Goal: Task Accomplishment & Management: Use online tool/utility

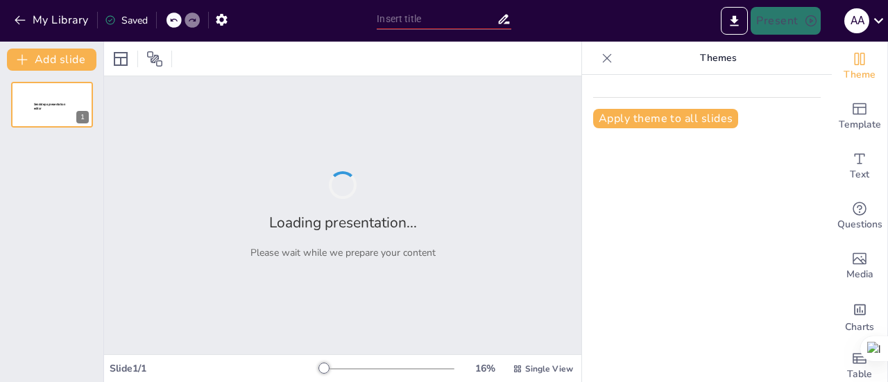
type input "Empowering Software Solutions: AI Services and Agentic Intelligence"
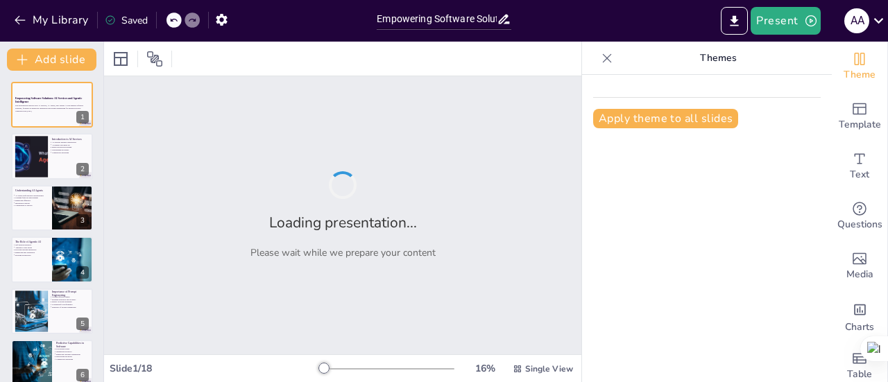
checkbox input "true"
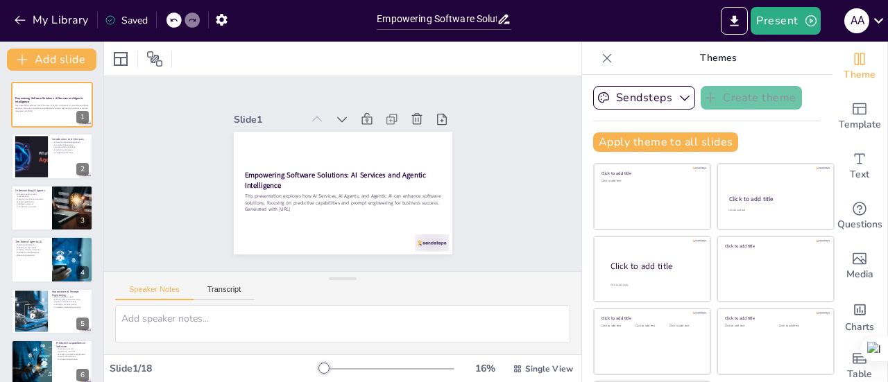
checkbox input "true"
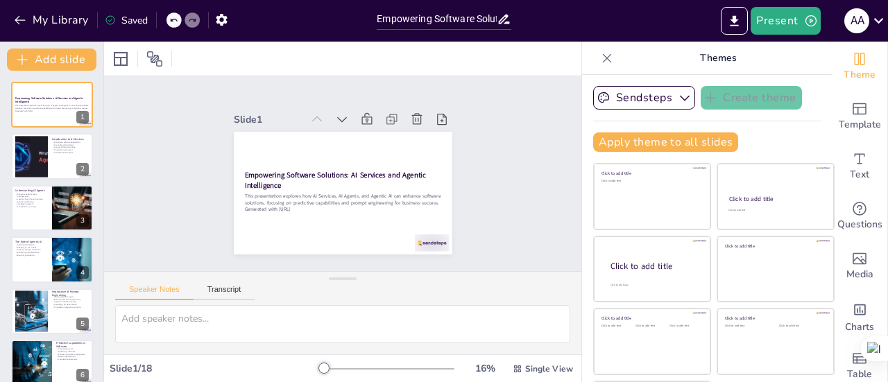
checkbox input "true"
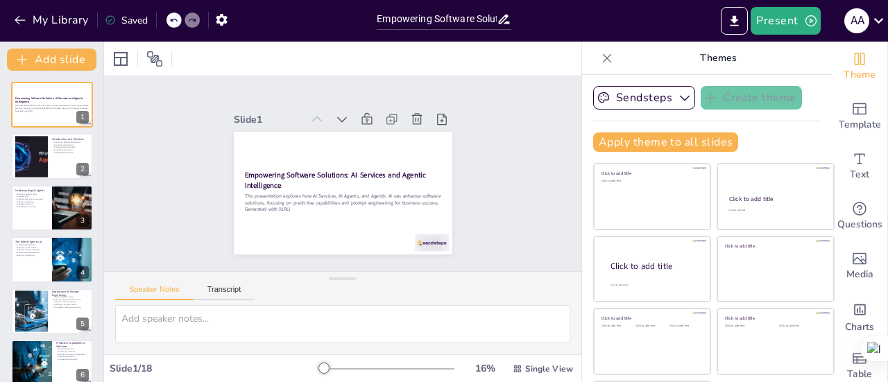
checkbox input "true"
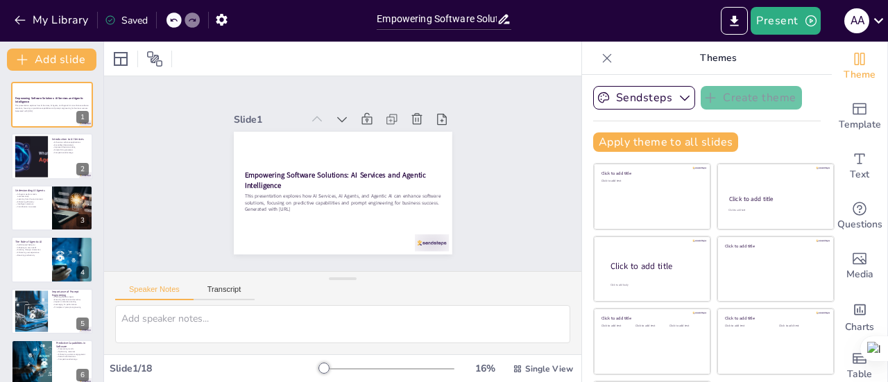
checkbox input "true"
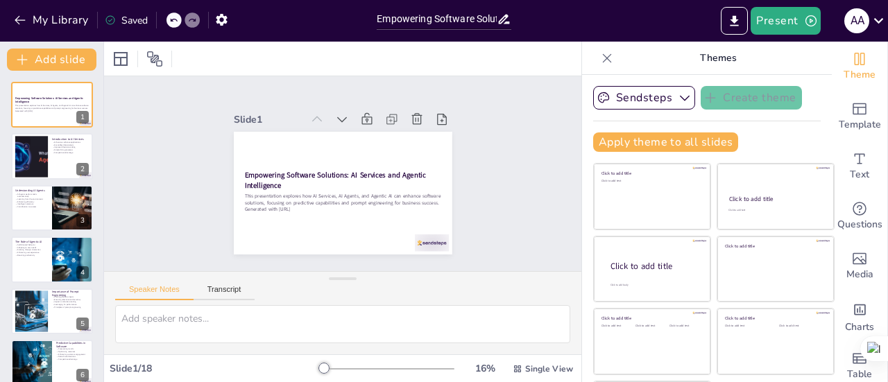
checkbox input "true"
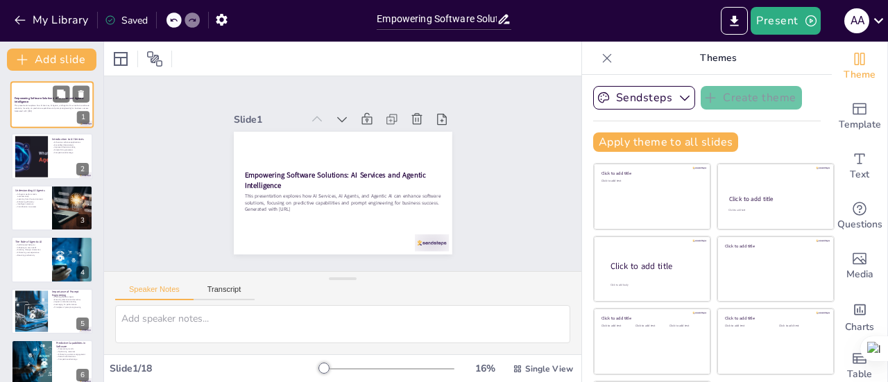
checkbox input "true"
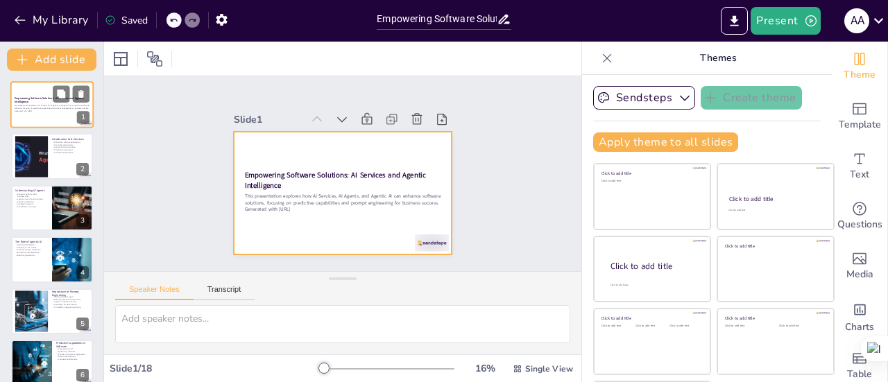
click at [61, 119] on div at bounding box center [51, 104] width 83 height 47
checkbox input "true"
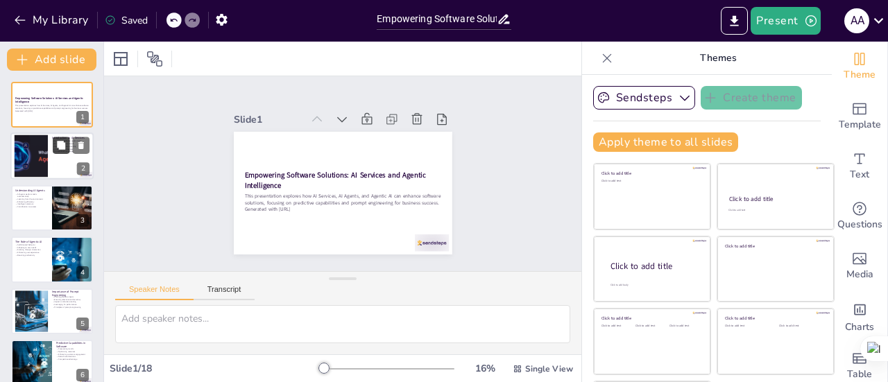
checkbox input "true"
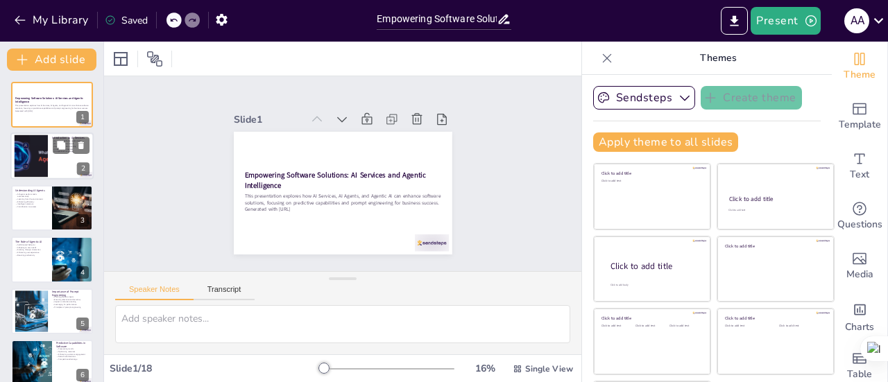
checkbox input "true"
click at [64, 166] on div at bounding box center [51, 156] width 83 height 47
type textarea "Automation through AI Services allows businesses to streamline operations, redu…"
checkbox input "true"
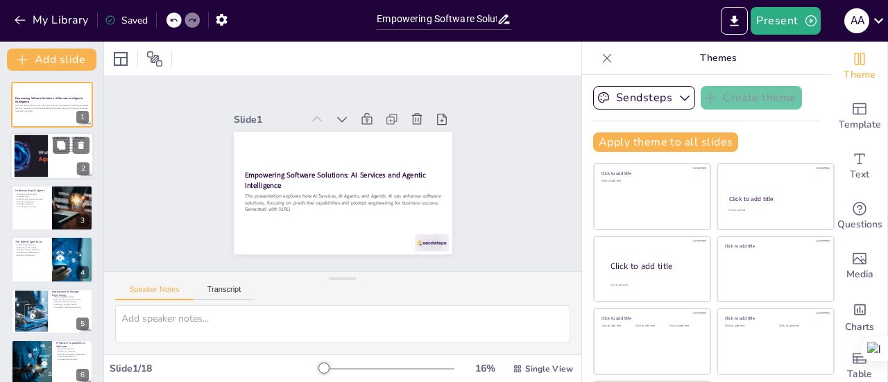
checkbox input "true"
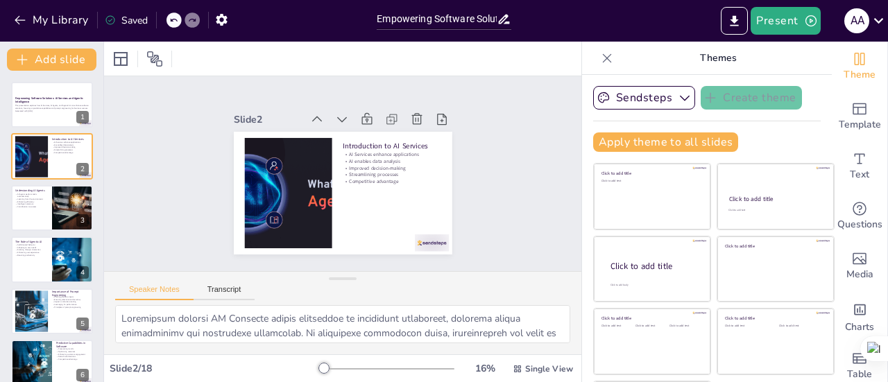
checkbox input "true"
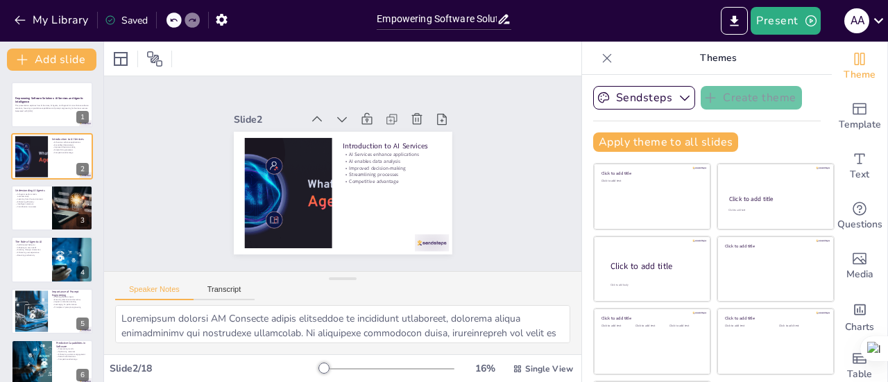
checkbox input "true"
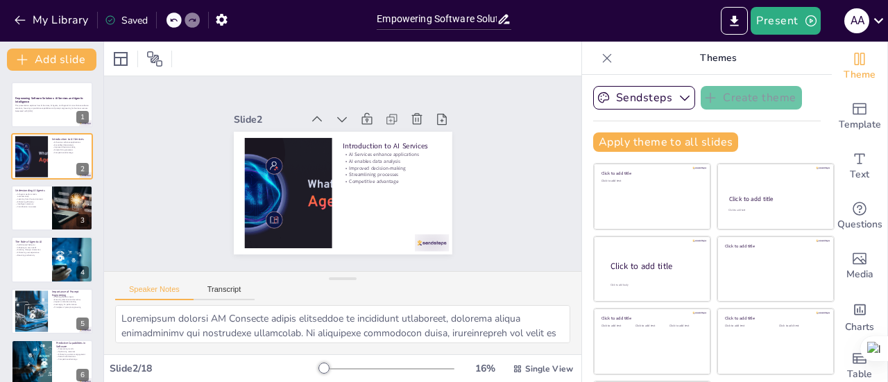
checkbox input "true"
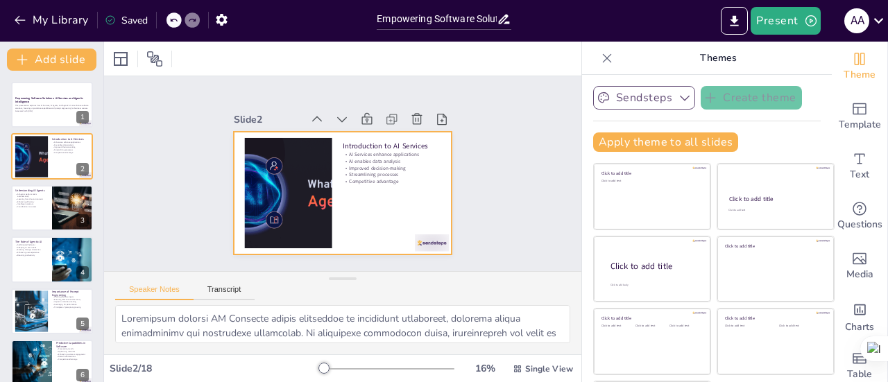
checkbox input "true"
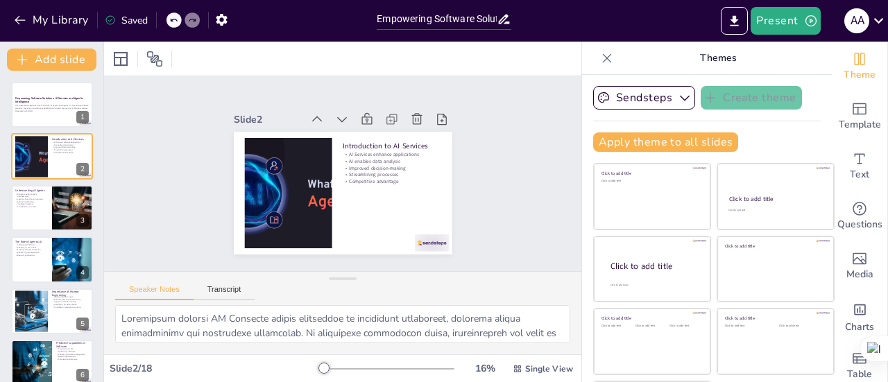
click at [600, 53] on icon at bounding box center [607, 58] width 14 height 14
checkbox input "true"
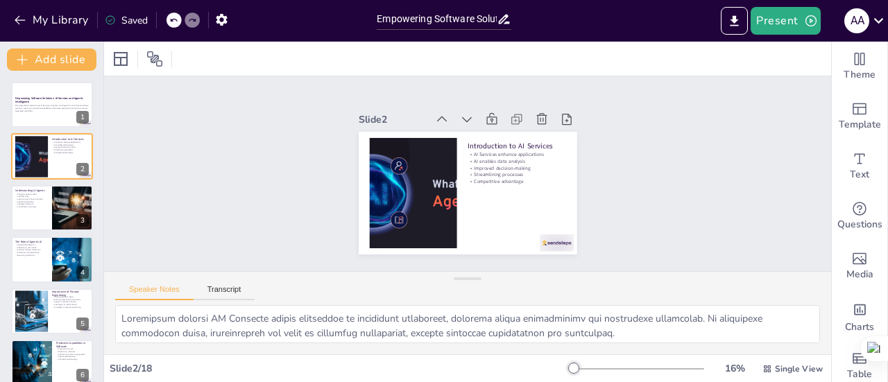
checkbox input "true"
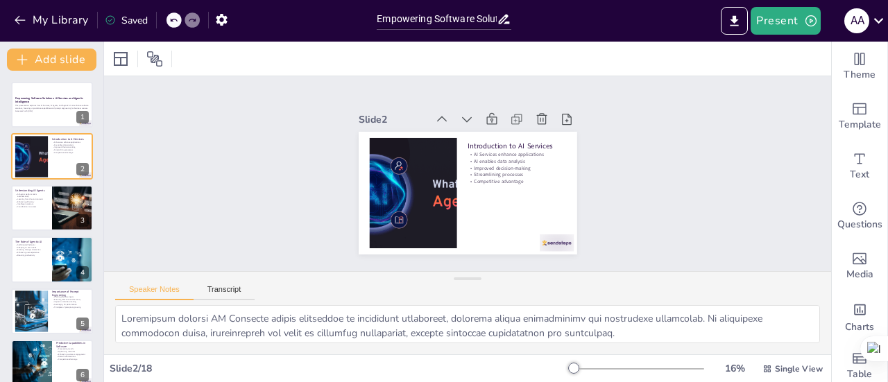
checkbox input "true"
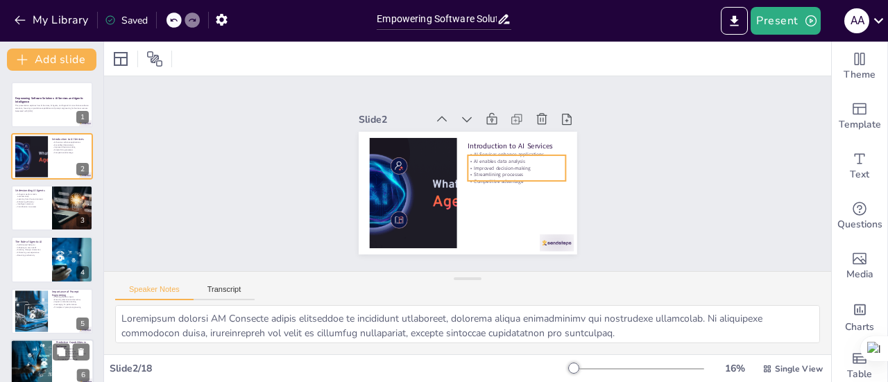
checkbox input "true"
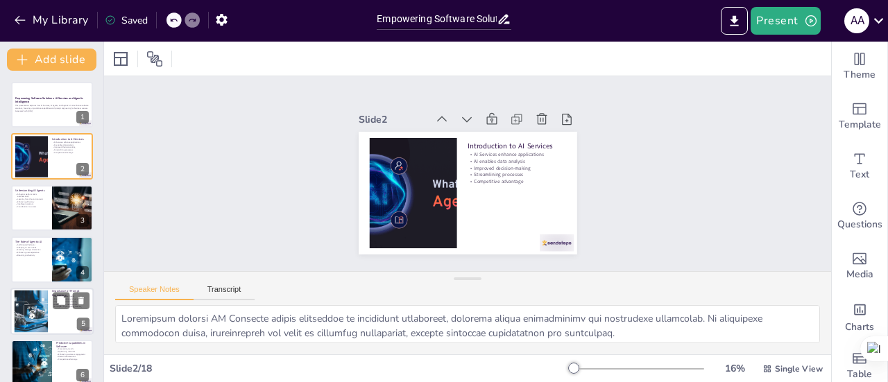
checkbox input "true"
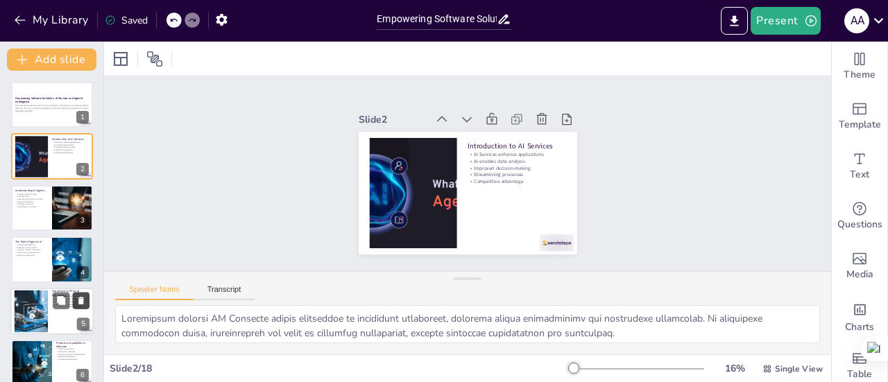
checkbox input "true"
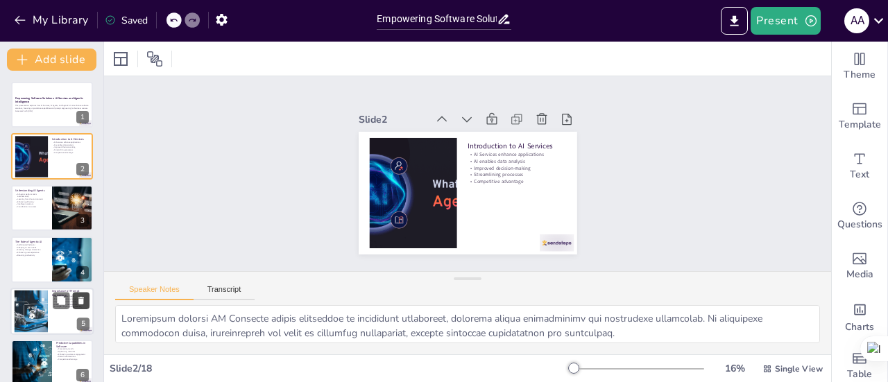
checkbox input "true"
click at [76, 305] on button at bounding box center [81, 300] width 17 height 17
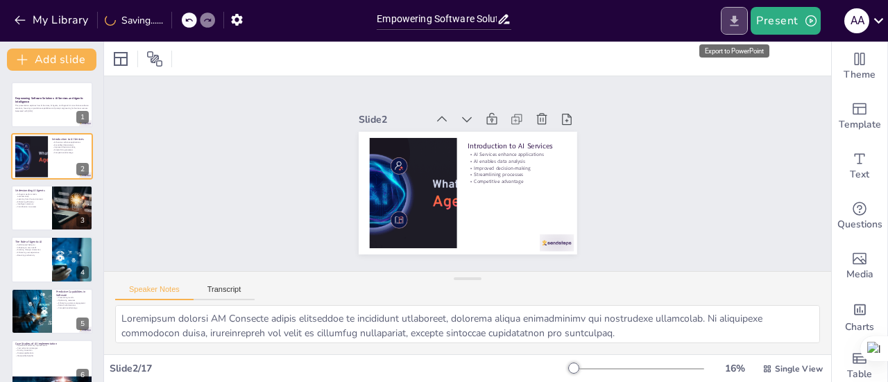
click at [746, 19] on button "Export to PowerPoint" at bounding box center [734, 21] width 27 height 28
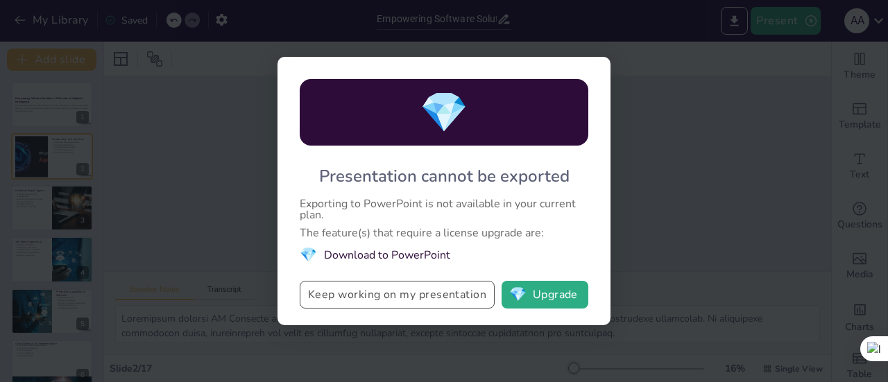
click at [425, 299] on button "Keep working on my presentation" at bounding box center [397, 295] width 195 height 28
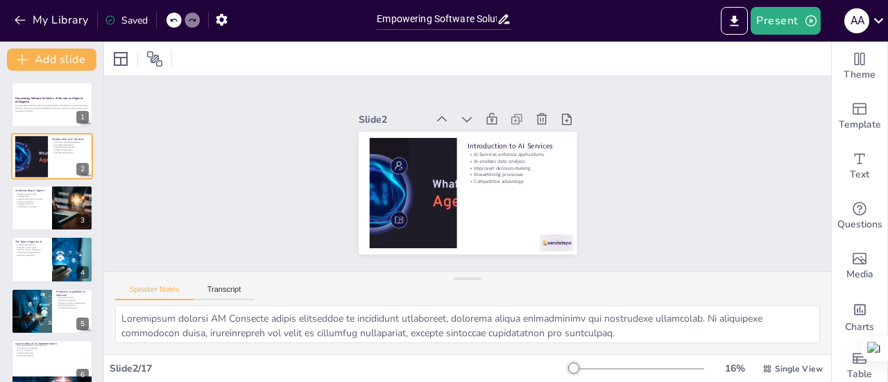
checkbox input "true"
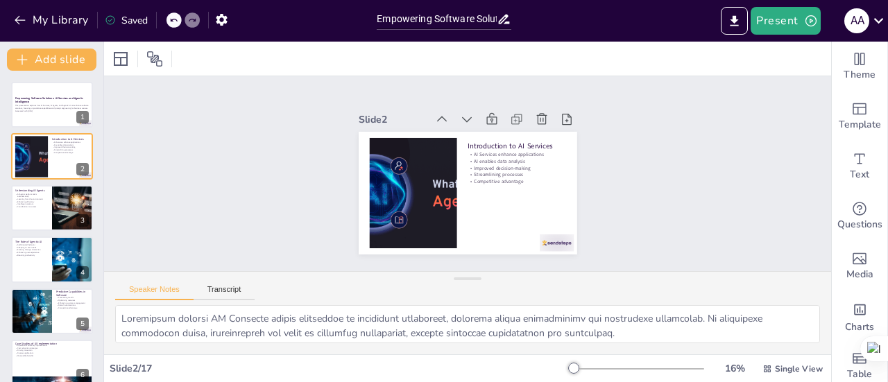
checkbox input "true"
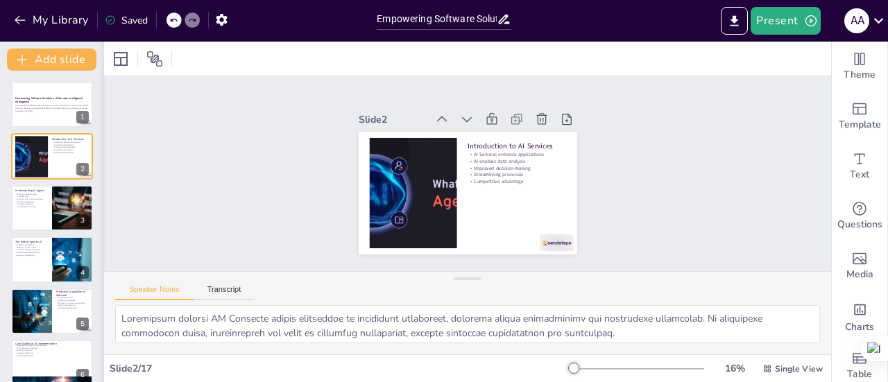
checkbox input "true"
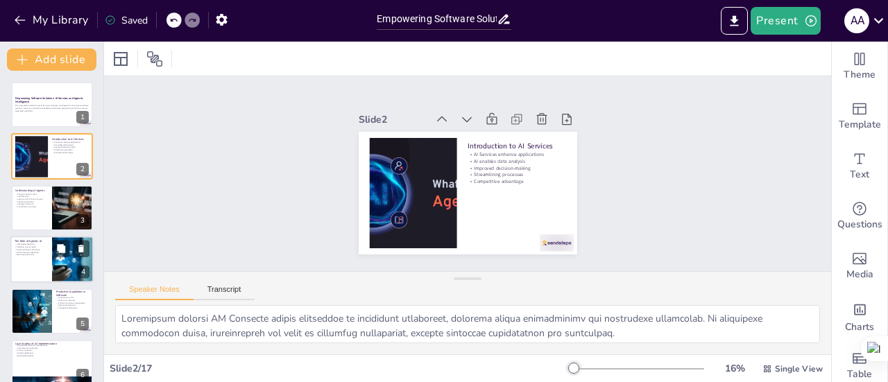
checkbox input "true"
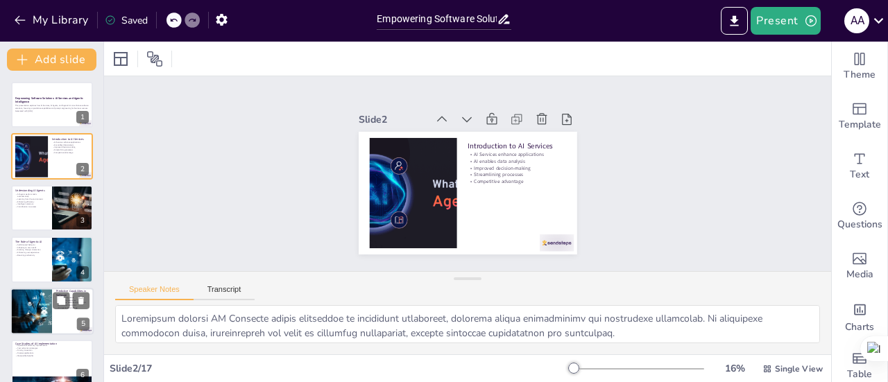
checkbox input "true"
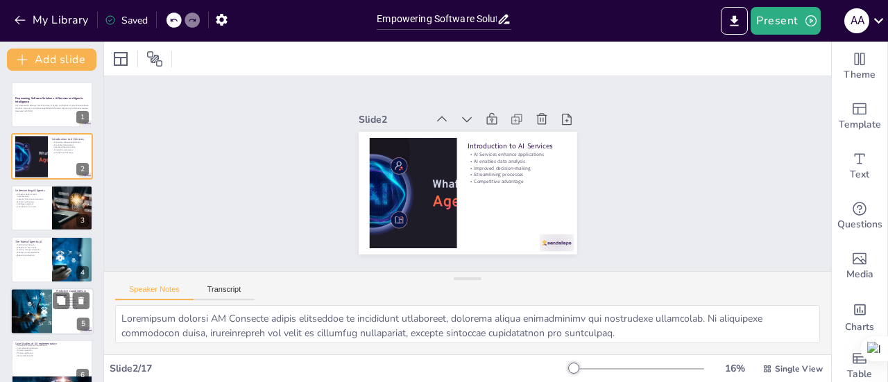
checkbox input "true"
click at [58, 310] on div at bounding box center [51, 311] width 83 height 47
type textarea "Forecasting trends through predictive analytics enables businesses to stay ahea…"
checkbox input "true"
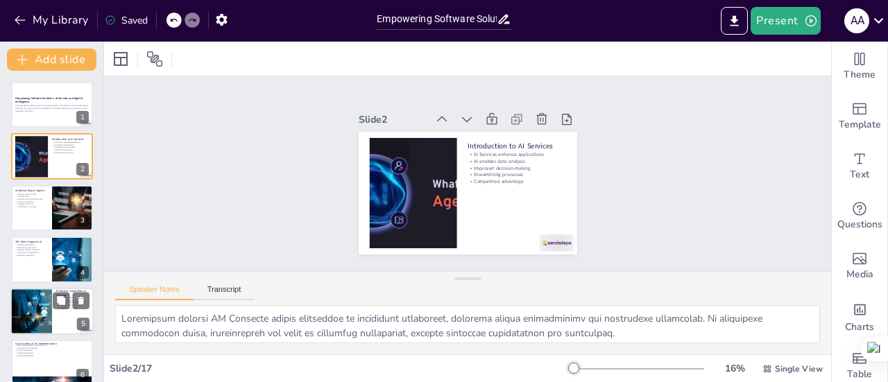
checkbox input "true"
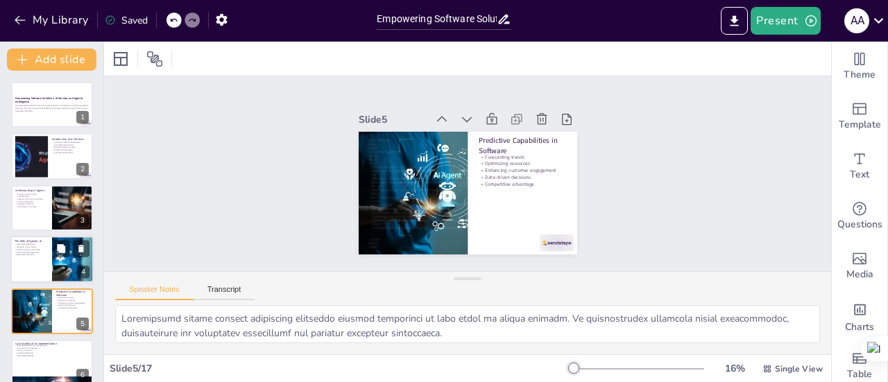
checkbox input "true"
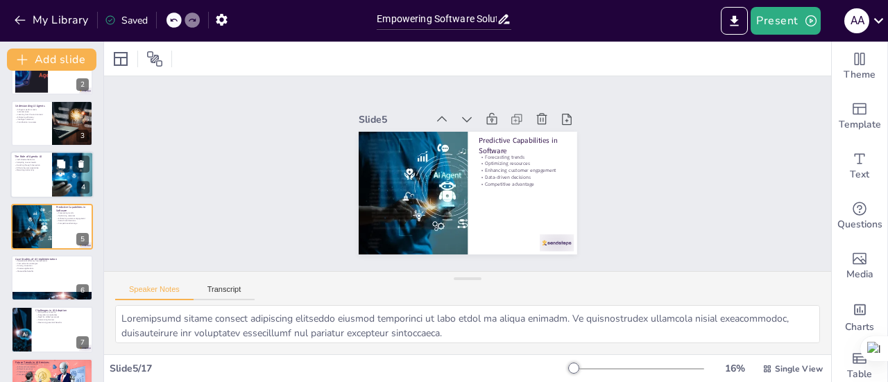
checkbox input "true"
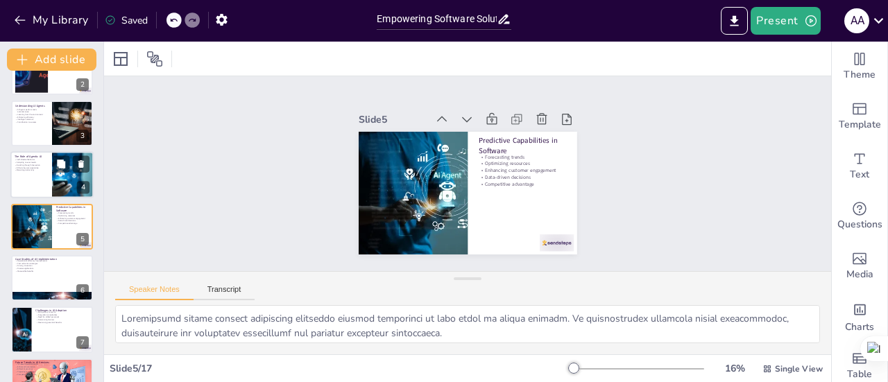
checkbox input "true"
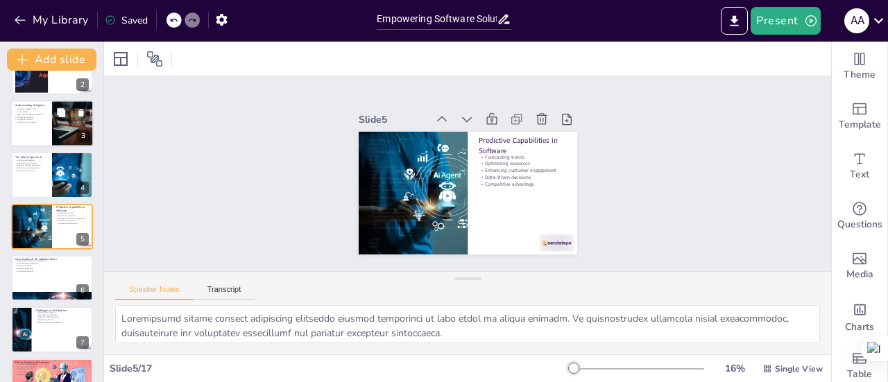
checkbox input "true"
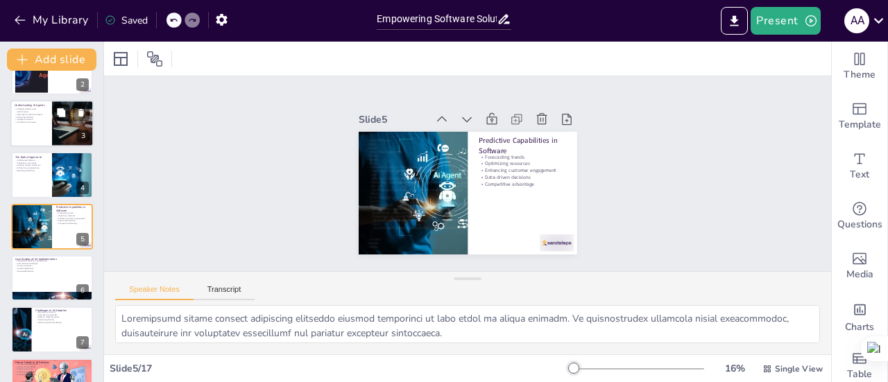
checkbox input "true"
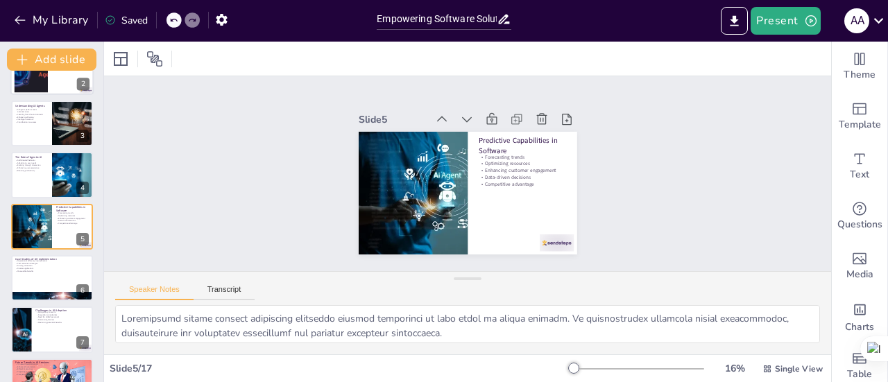
checkbox input "true"
click at [55, 82] on div at bounding box center [51, 72] width 83 height 47
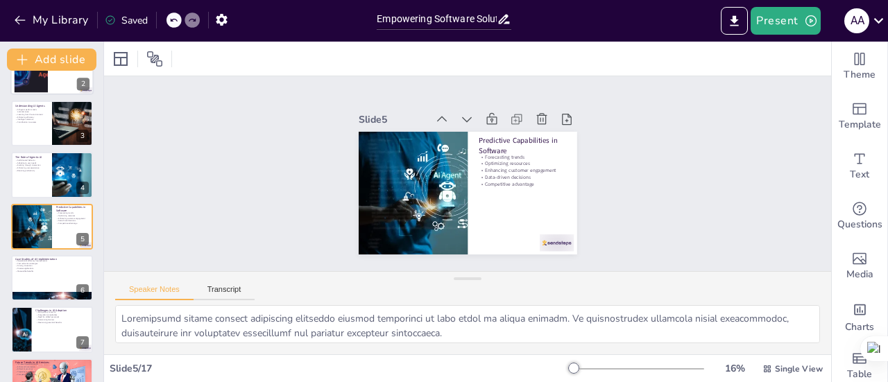
type textarea "Automation through AI Services allows businesses to streamline operations, redu…"
checkbox input "true"
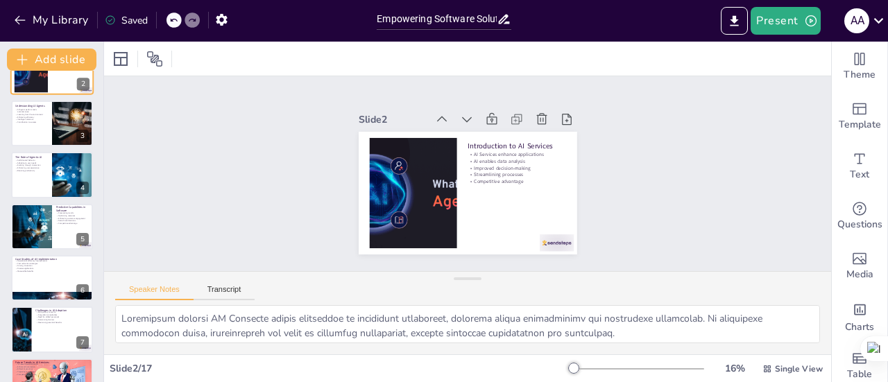
checkbox input "true"
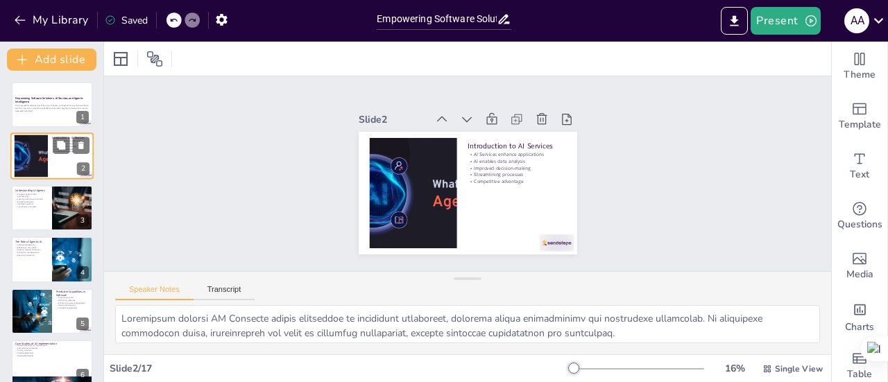
checkbox input "true"
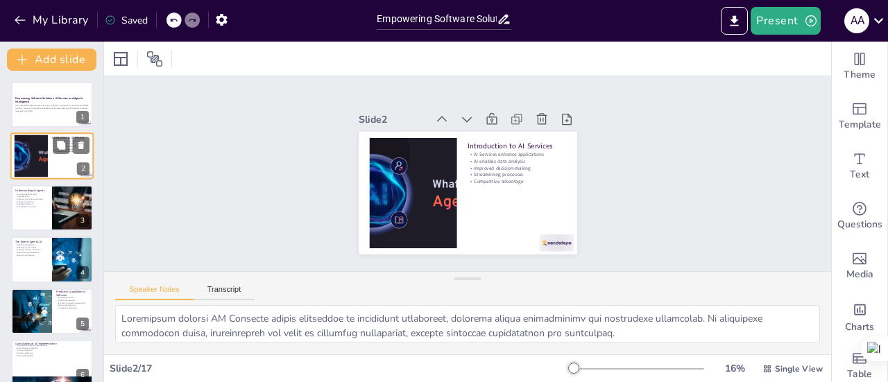
checkbox input "true"
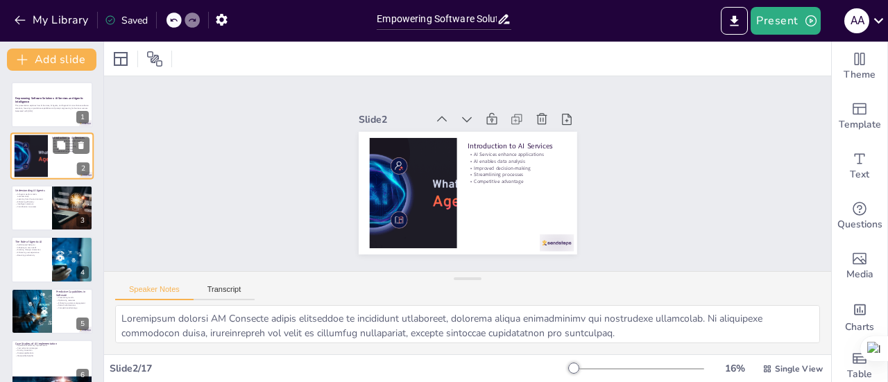
checkbox input "true"
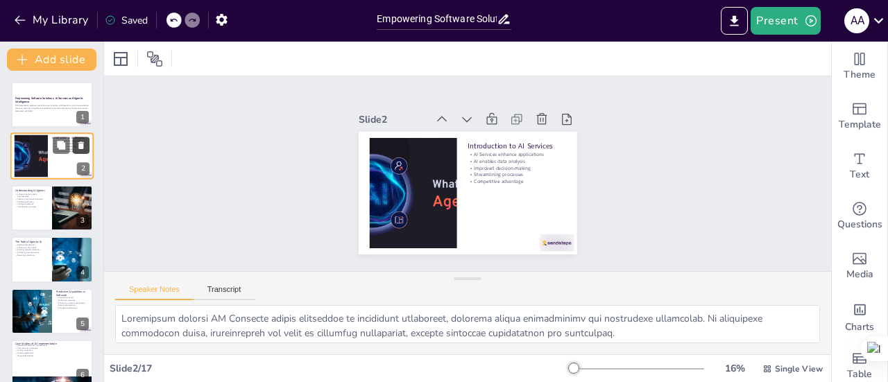
checkbox input "true"
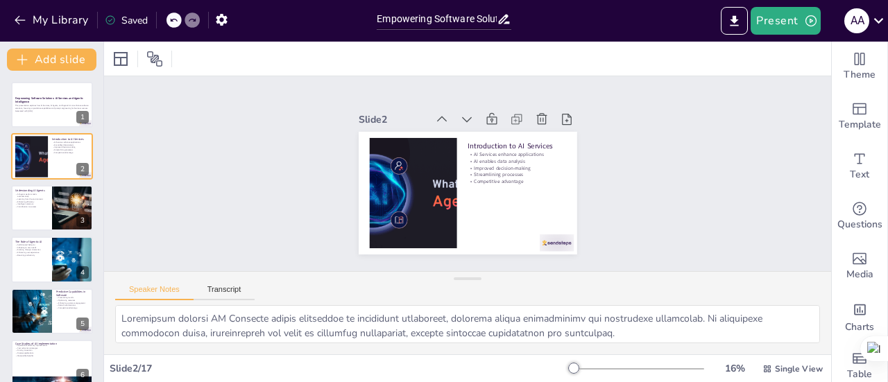
checkbox input "true"
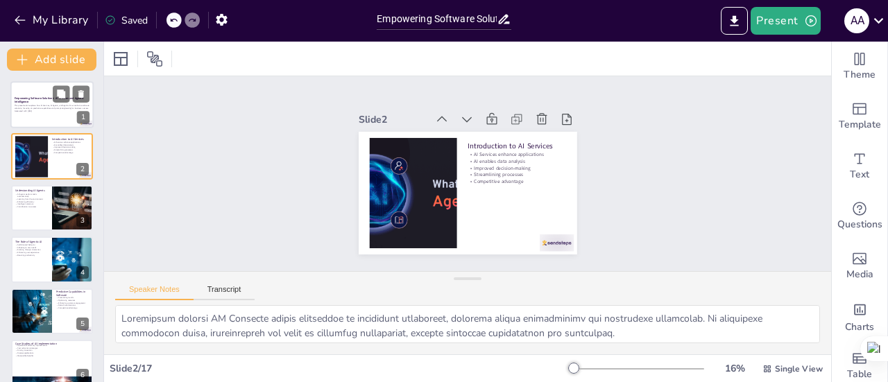
checkbox input "true"
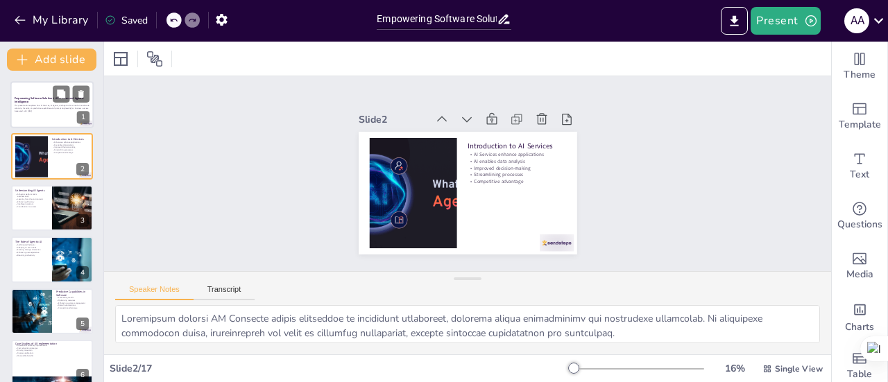
click at [44, 121] on div at bounding box center [51, 104] width 83 height 47
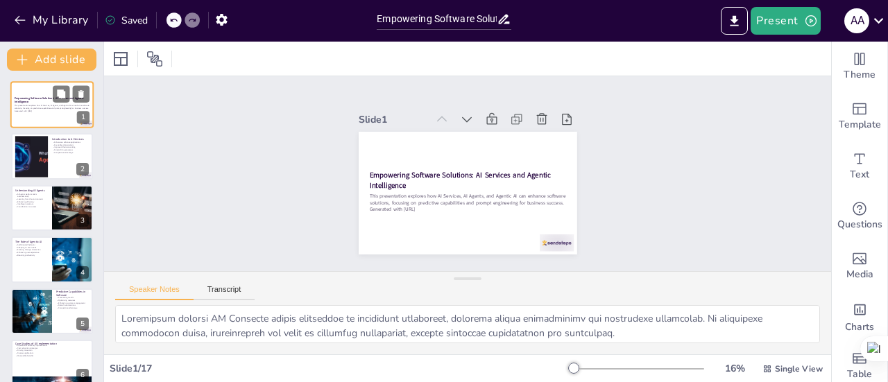
checkbox input "true"
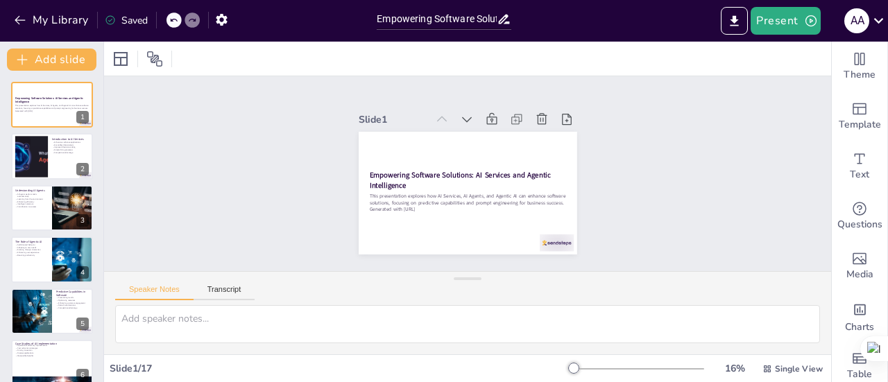
checkbox input "true"
click at [737, 22] on icon "Export to PowerPoint" at bounding box center [734, 20] width 8 height 10
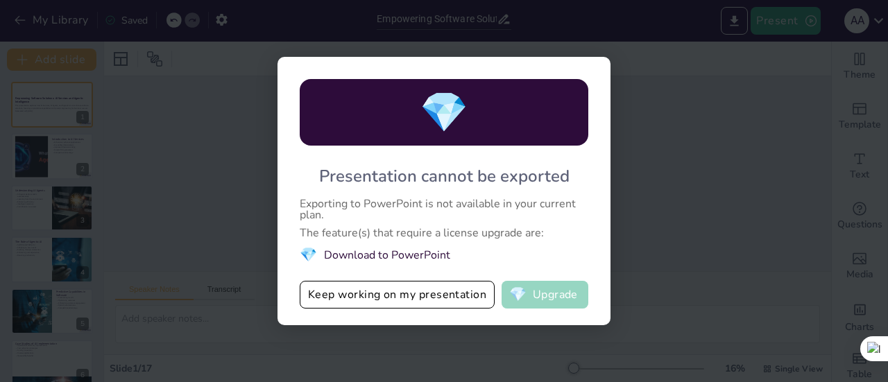
click at [545, 293] on button "💎 Upgrade" at bounding box center [544, 295] width 87 height 28
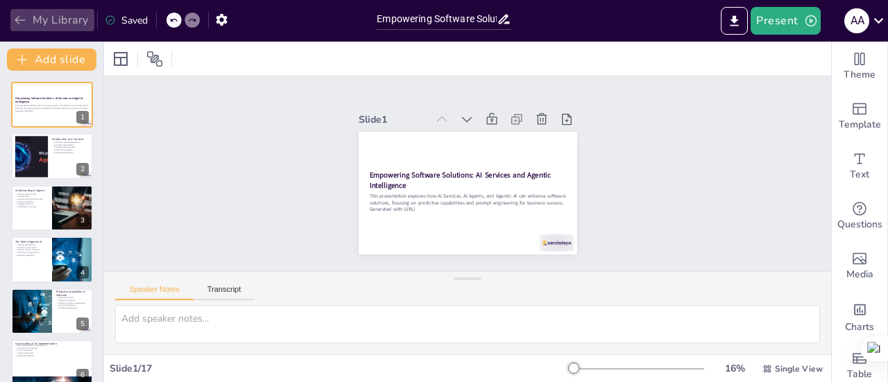
click at [15, 20] on icon "button" at bounding box center [20, 20] width 14 height 14
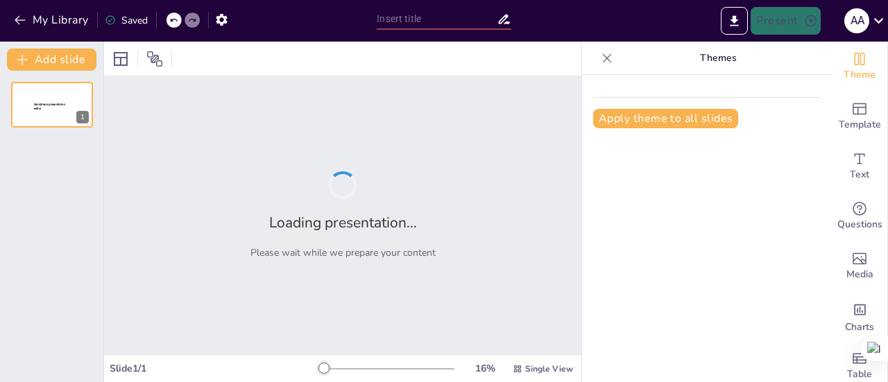
type input "Empowering Software Solutions: AI Services and Agentic Intelligence"
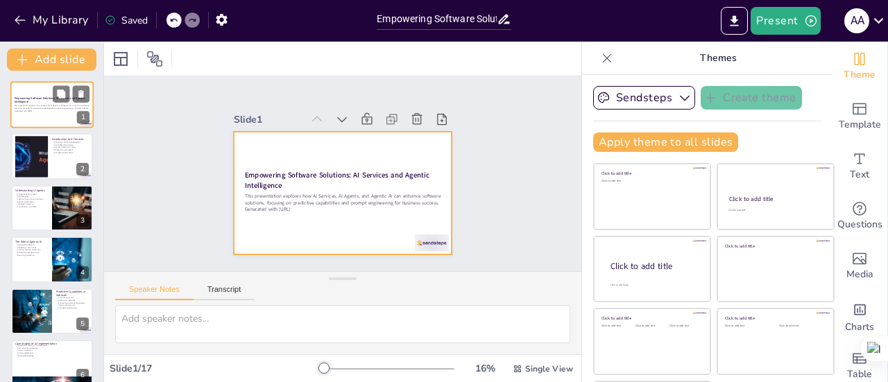
checkbox input "true"
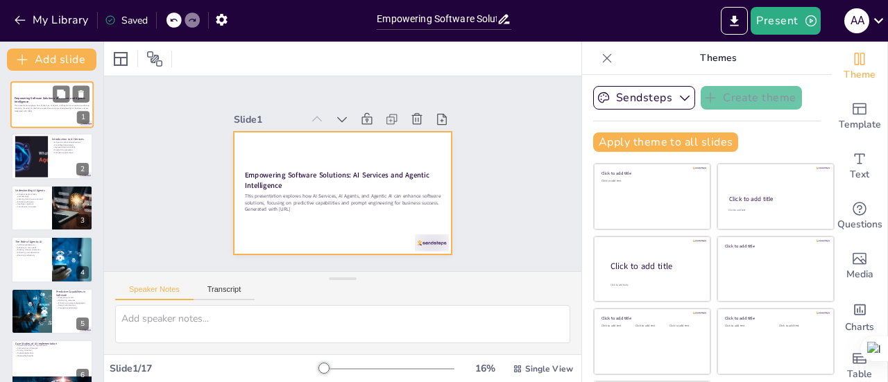
checkbox input "true"
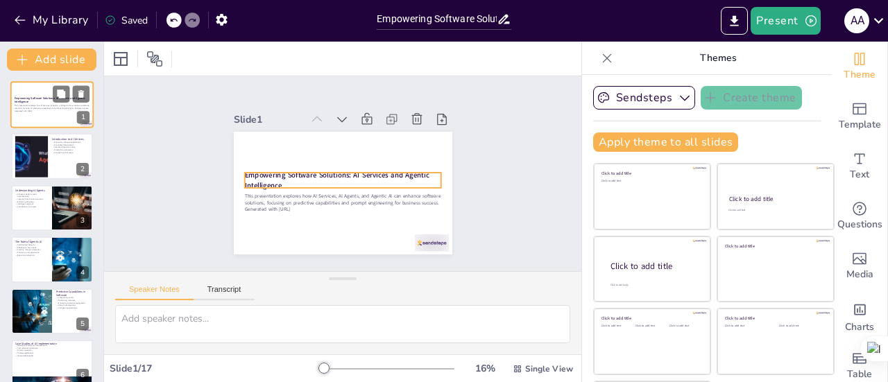
checkbox input "true"
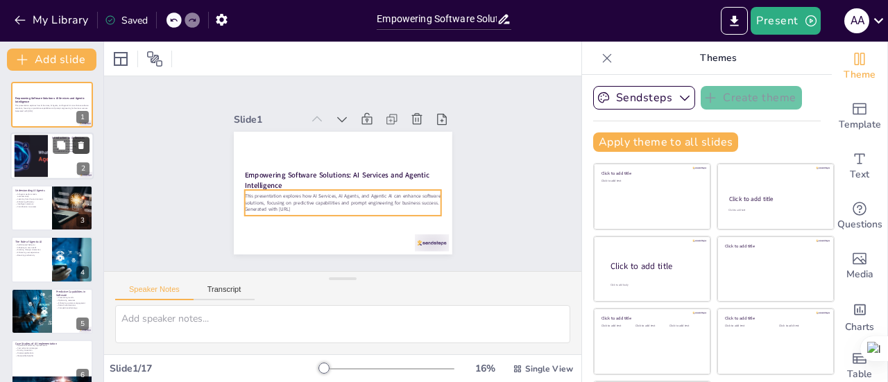
checkbox input "true"
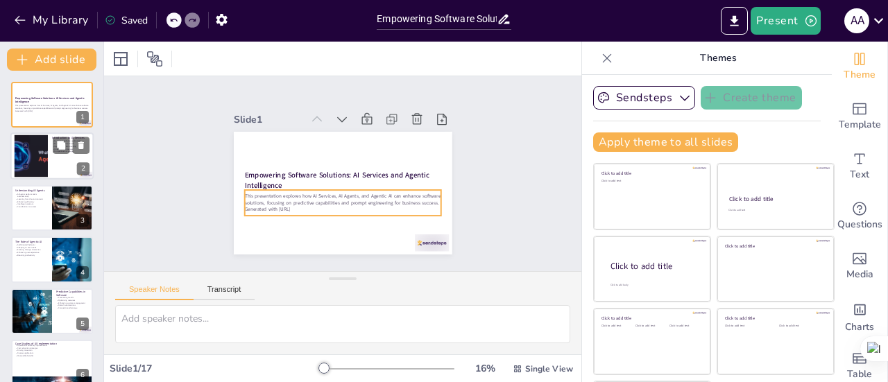
checkbox input "true"
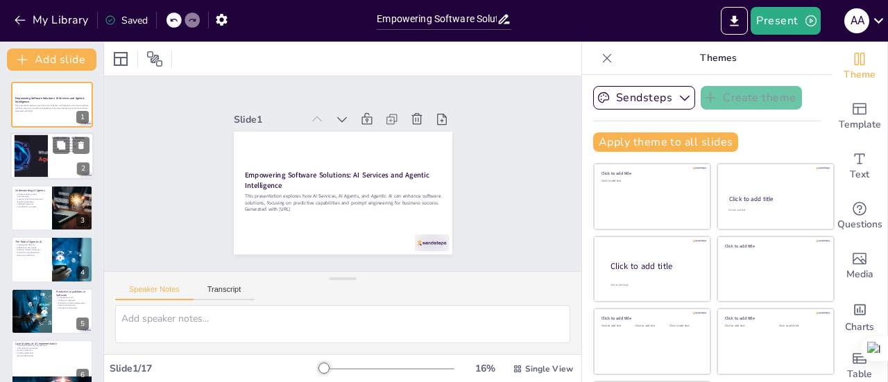
checkbox input "true"
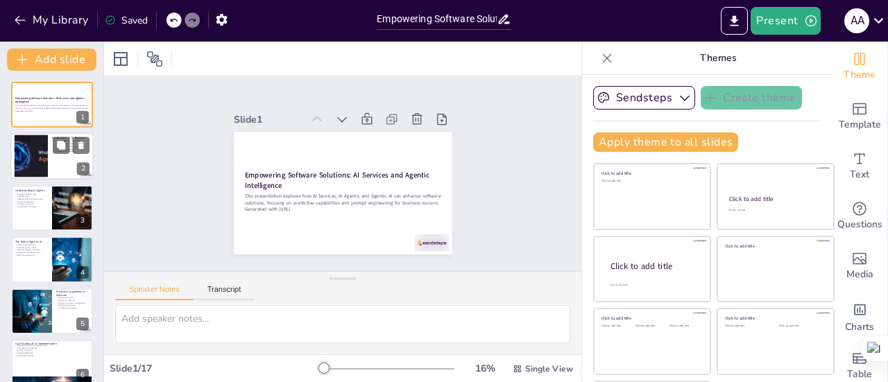
checkbox input "true"
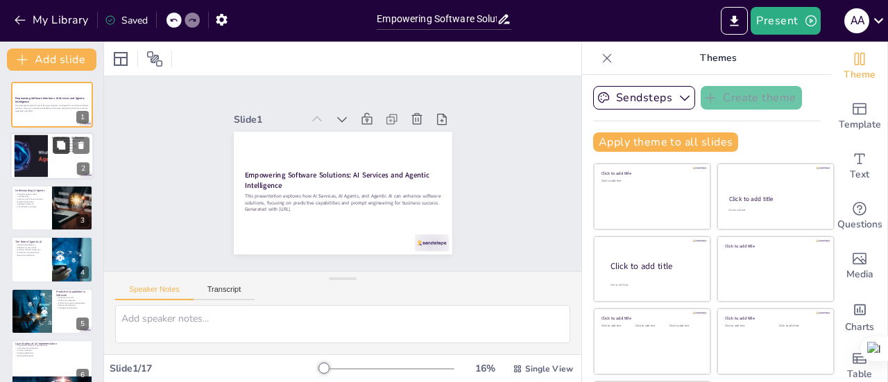
checkbox input "true"
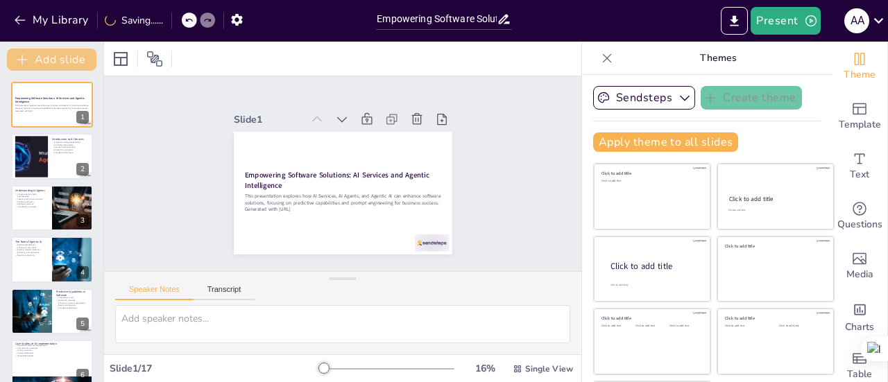
checkbox input "true"
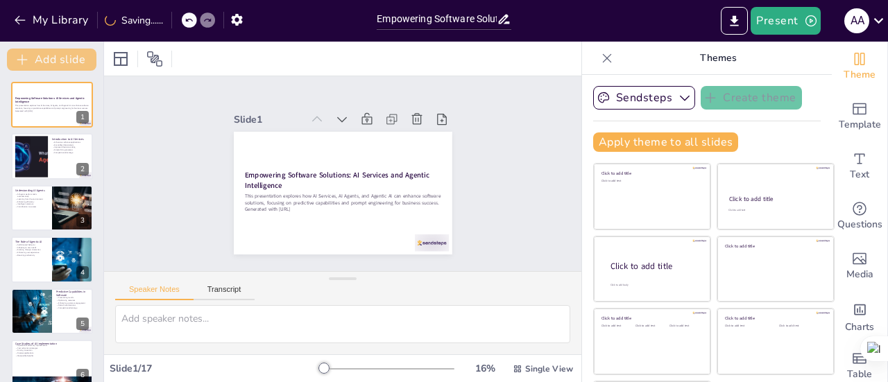
checkbox input "true"
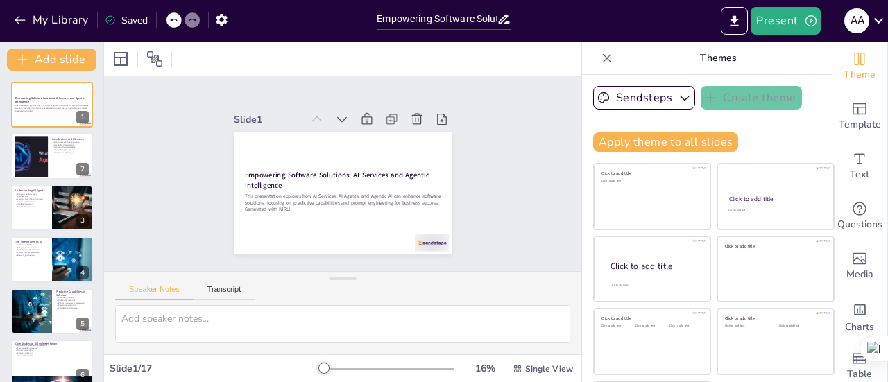
checkbox input "true"
